Goal: Information Seeking & Learning: Learn about a topic

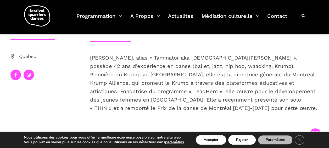
scroll to position [110, 0]
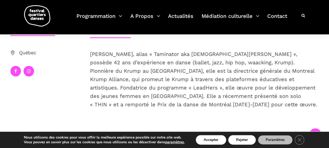
click at [89, 51] on div "Valérie Chartier, alias « Taminator aka Lady Maddripp », possède 42 ans d’expér…" at bounding box center [204, 88] width 239 height 76
click at [118, 63] on span "Valérie Chartier, alias « Taminator aka Lady Maddripp », possède 42 ans d’expér…" at bounding box center [203, 79] width 227 height 57
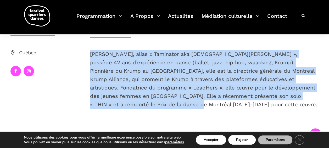
drag, startPoint x: 86, startPoint y: 47, endPoint x: 166, endPoint y: 105, distance: 99.0
click at [166, 105] on div "Biographie Valérie Chartier, alias « Taminator aka Lady Maddripp », possède 42 …" at bounding box center [204, 72] width 239 height 106
copy span "Valérie Chartier, alias « Taminator aka Lady Maddripp », possède 42 ans d’expér…"
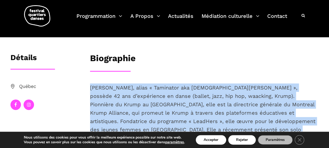
scroll to position [0, 0]
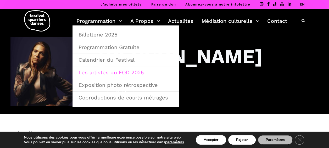
click at [105, 73] on link "Les artistes du FQD 2025" at bounding box center [125, 72] width 100 height 12
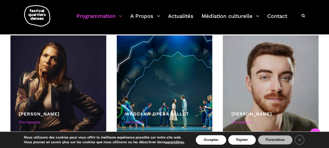
scroll to position [1088, 0]
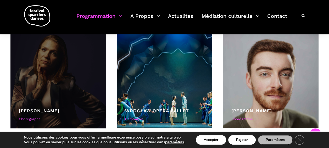
click at [63, 70] on div at bounding box center [58, 80] width 96 height 96
click at [55, 109] on link "Valérie Chartier" at bounding box center [39, 110] width 41 height 5
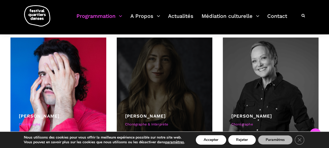
scroll to position [340, 0]
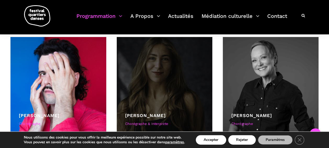
click at [145, 104] on div at bounding box center [165, 85] width 96 height 96
click at [158, 115] on link "Daniela Jezerinac" at bounding box center [145, 115] width 41 height 5
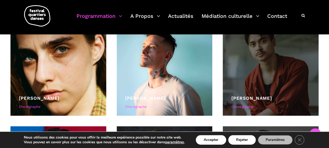
scroll to position [251, 0]
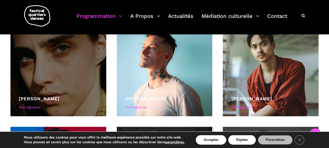
click at [40, 98] on link "Béatrice Larrivée" at bounding box center [39, 98] width 41 height 5
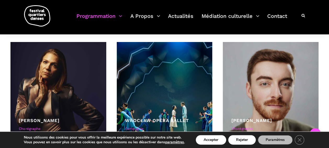
scroll to position [1091, 0]
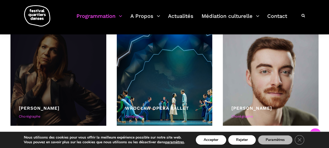
click at [70, 75] on div at bounding box center [58, 78] width 96 height 96
click at [45, 70] on div at bounding box center [58, 78] width 96 height 96
click at [40, 106] on link "[PERSON_NAME]" at bounding box center [39, 107] width 41 height 5
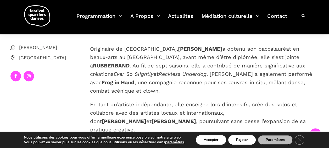
scroll to position [115, 0]
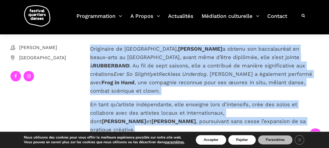
drag, startPoint x: 89, startPoint y: 47, endPoint x: 282, endPoint y: 124, distance: 207.5
click at [282, 124] on div "Originaire de Toronto, Daniela Jezerinac a obtenu son baccalauréat en beaux-art…" at bounding box center [204, 97] width 239 height 106
copy div "Originaire de Toronto, Daniela Jezerinac a obtenu son baccalauréat en beaux-art…"
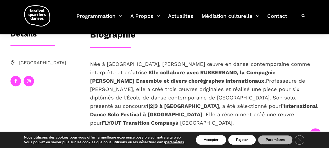
scroll to position [101, 0]
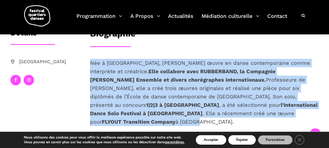
drag, startPoint x: 89, startPoint y: 61, endPoint x: 265, endPoint y: 116, distance: 184.5
click at [265, 116] on div "Née à [GEOGRAPHIC_DATA], [PERSON_NAME] œuvre en danse contemporaine comme inter…" at bounding box center [204, 101] width 239 height 84
copy span "Née à [GEOGRAPHIC_DATA], [PERSON_NAME] œuvre en danse contemporaine comme inter…"
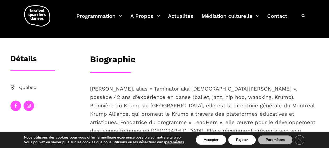
scroll to position [88, 0]
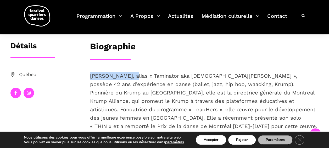
drag, startPoint x: 89, startPoint y: 72, endPoint x: 129, endPoint y: 77, distance: 40.4
click at [129, 77] on div "Valérie Chartier, alias « Taminator aka Lady Maddripp », possède 42 ans d’expér…" at bounding box center [204, 109] width 239 height 76
copy span "Valérie Chartier"
click at [39, 14] on img at bounding box center [37, 15] width 26 height 21
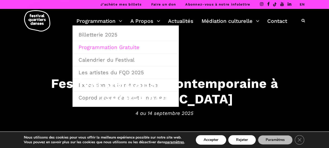
click at [101, 48] on link "Programmation Gratuite" at bounding box center [125, 47] width 100 height 12
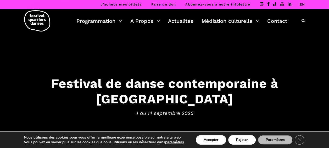
click at [304, 22] on icon at bounding box center [302, 21] width 3 height 4
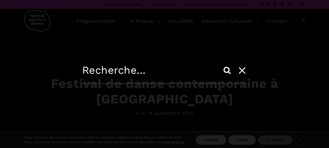
click at [87, 73] on input "text" at bounding box center [164, 74] width 165 height 20
paste input "Daniela Jezerinac"
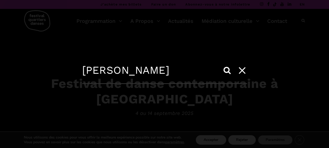
type input "Daniela Jezerinac"
click at [227, 70] on input "Search" at bounding box center [227, 70] width 13 height 13
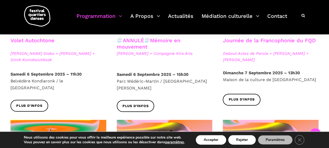
scroll to position [348, 0]
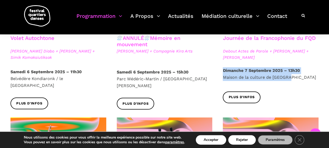
drag, startPoint x: 329, startPoint y: 74, endPoint x: 329, endPoint y: 81, distance: 7.4
click at [329, 81] on html "J’achète mes billets Faire un don Abonnez-vous à notre infolettre EN Programmat…" at bounding box center [164, 113] width 329 height 923
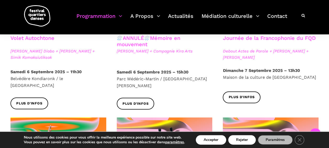
drag, startPoint x: 329, startPoint y: 81, endPoint x: 321, endPoint y: 93, distance: 15.0
click at [321, 93] on div "Plus d'infos" at bounding box center [270, 101] width 106 height 20
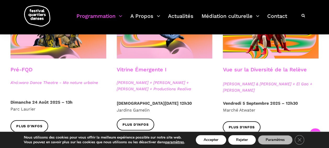
scroll to position [167, 0]
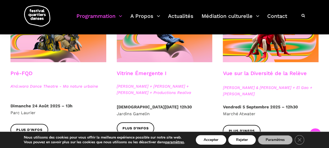
click at [303, 14] on icon at bounding box center [302, 16] width 3 height 4
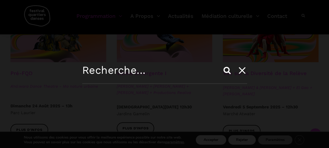
click at [149, 72] on input "text" at bounding box center [164, 74] width 165 height 20
paste input "Béatrice Larrivée/"
type input "[PERSON_NAME]"
click at [221, 64] on input "Search" at bounding box center [227, 70] width 13 height 13
click at [229, 72] on input "Search" at bounding box center [227, 70] width 13 height 13
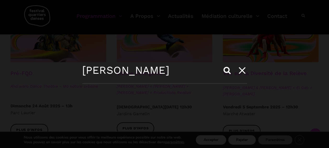
click at [227, 71] on input "Search" at bounding box center [227, 70] width 13 height 13
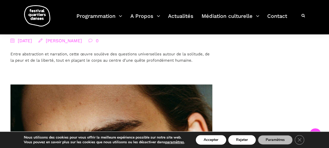
scroll to position [304, 0]
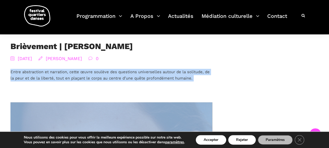
drag, startPoint x: 10, startPoint y: 71, endPoint x: 237, endPoint y: 78, distance: 227.2
copy div "Entre abstraction et narration, cette œuvre soulève des questions universelles …"
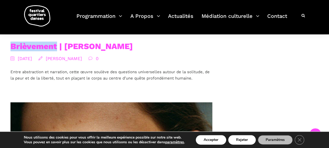
drag, startPoint x: 5, startPoint y: 43, endPoint x: 56, endPoint y: 47, distance: 50.9
copy link "Brièvement"
click at [15, 45] on link "Brièvement | [PERSON_NAME]" at bounding box center [71, 46] width 122 height 10
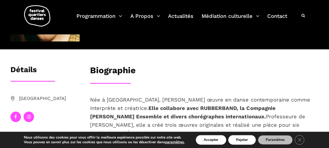
scroll to position [46, 0]
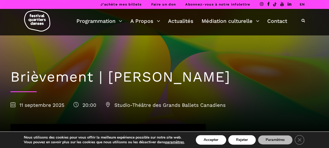
drag, startPoint x: 8, startPoint y: 71, endPoint x: 265, endPoint y: 81, distance: 257.1
click at [265, 81] on div "Brièvement | [PERSON_NAME] [DATE] 20:00 Studio-Théâtre des Grands Ballets Canad…" at bounding box center [164, 87] width 318 height 104
copy h1 "Brièvement | [PERSON_NAME]"
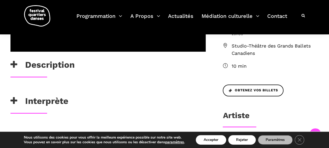
scroll to position [184, 0]
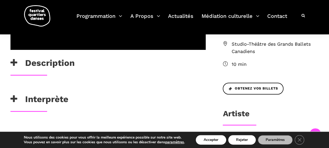
click at [35, 64] on h3 "Description" at bounding box center [42, 64] width 64 height 13
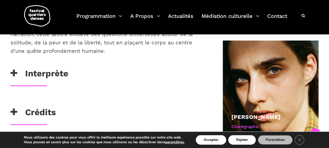
scroll to position [280, 0]
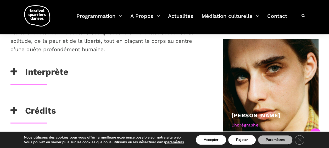
click at [47, 108] on h3 "Crédits" at bounding box center [33, 111] width 46 height 13
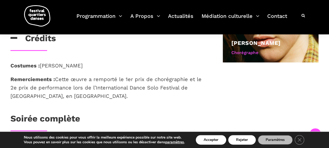
scroll to position [353, 0]
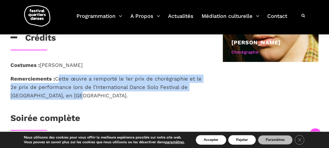
drag, startPoint x: 56, startPoint y: 75, endPoint x: 160, endPoint y: 95, distance: 105.8
click at [160, 95] on p "Remerciements : Cette œuvre a remporté le 1er prix de chorégraphie et le 2e pri…" at bounding box center [107, 86] width 195 height 25
copy p "Cette œuvre a remporté le 1er prix de chorégraphie et le 2e prix de performance…"
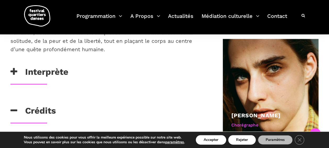
scroll to position [271, 0]
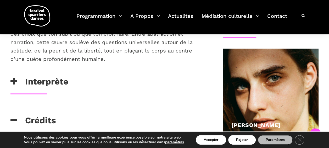
click at [41, 80] on h3 "Interprète" at bounding box center [39, 82] width 58 height 13
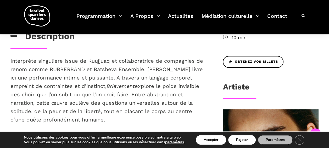
scroll to position [223, 0]
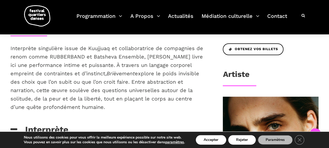
drag, startPoint x: 6, startPoint y: 46, endPoint x: 132, endPoint y: 109, distance: 141.4
click at [132, 109] on div "Interprète singulière issue de Kuujjuaq et collaboratrice de compagnies de reno…" at bounding box center [108, 84] width 206 height 80
copy span "Interprète singulière issue de Kuujjuaq et collaboratrice de compagnies de reno…"
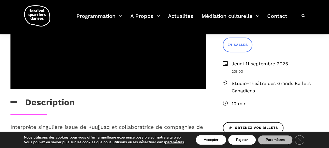
scroll to position [0, 0]
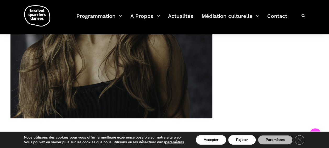
scroll to position [461, 0]
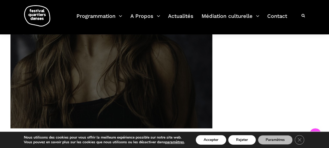
click at [164, 81] on img at bounding box center [111, 27] width 222 height 222
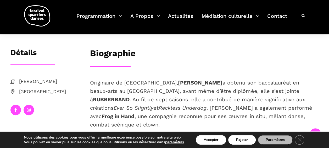
scroll to position [84, 0]
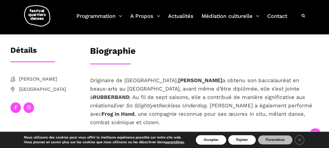
click at [20, 48] on h3 "Détails" at bounding box center [23, 52] width 26 height 13
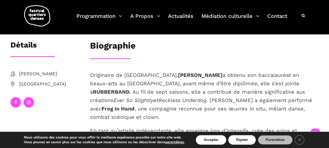
scroll to position [88, 0]
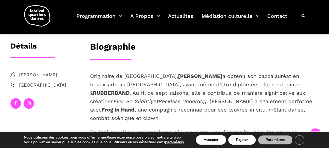
click at [29, 49] on h3 "Détails" at bounding box center [23, 47] width 26 height 13
click at [26, 46] on h3 "Détails" at bounding box center [23, 47] width 26 height 13
click at [39, 56] on div "Détails" at bounding box center [45, 49] width 80 height 16
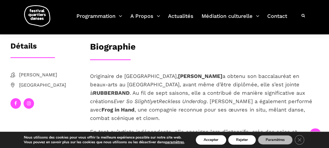
click at [39, 56] on div "Détails" at bounding box center [45, 49] width 80 height 16
click at [100, 48] on h3 "Biographie" at bounding box center [113, 47] width 46 height 13
drag, startPoint x: 100, startPoint y: 48, endPoint x: 108, endPoint y: 68, distance: 21.2
click at [108, 68] on div "Biographie Originaire de [GEOGRAPHIC_DATA], [PERSON_NAME] a obtenu son baccalau…" at bounding box center [204, 109] width 239 height 136
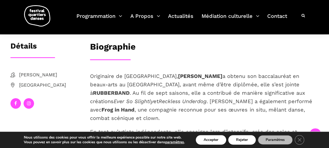
click at [110, 94] on strong "RUBBERBAND" at bounding box center [111, 92] width 37 height 6
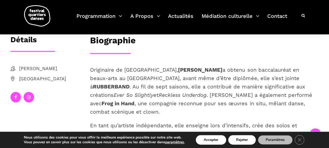
scroll to position [93, 0]
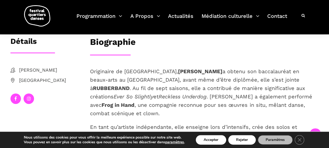
click at [36, 72] on span "[PERSON_NAME]" at bounding box center [49, 70] width 60 height 8
click at [21, 42] on h3 "Détails" at bounding box center [23, 43] width 26 height 13
click at [30, 54] on div "Détails [PERSON_NAME] Montréal" at bounding box center [45, 75] width 80 height 77
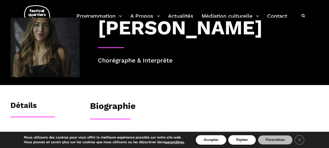
scroll to position [0, 0]
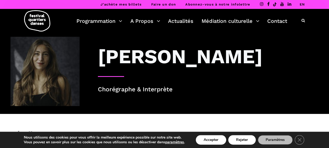
click at [151, 91] on p "Chorégraphe & Interprète" at bounding box center [208, 90] width 221 height 10
click at [149, 89] on p "Chorégraphe & Interprète" at bounding box center [208, 90] width 221 height 10
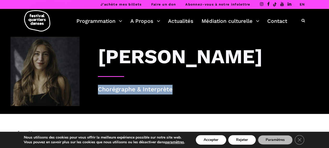
click at [149, 89] on p "Chorégraphe & Interprète" at bounding box center [208, 90] width 221 height 10
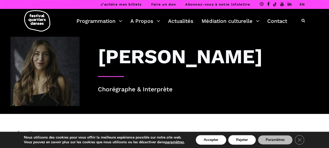
click at [84, 85] on div at bounding box center [45, 75] width 80 height 77
click at [47, 78] on img at bounding box center [44, 71] width 69 height 69
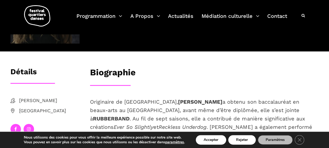
scroll to position [64, 0]
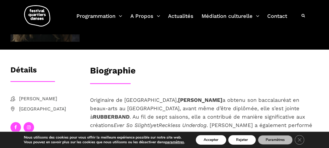
click at [102, 71] on h3 "Biographie" at bounding box center [113, 71] width 46 height 13
drag, startPoint x: 102, startPoint y: 71, endPoint x: 98, endPoint y: 72, distance: 4.3
click at [103, 71] on h3 "Biographie" at bounding box center [113, 71] width 46 height 13
click at [21, 70] on h3 "Détails" at bounding box center [23, 71] width 26 height 13
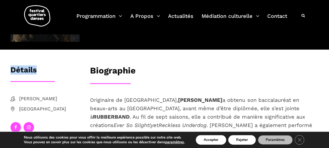
click at [21, 70] on h3 "Détails" at bounding box center [23, 71] width 26 height 13
drag, startPoint x: 21, startPoint y: 70, endPoint x: 57, endPoint y: 73, distance: 35.7
click at [57, 73] on div "Détails" at bounding box center [44, 71] width 69 height 13
click at [41, 71] on div "Détails" at bounding box center [44, 71] width 69 height 13
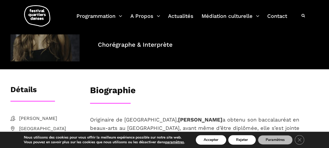
scroll to position [38, 0]
